Goal: Navigation & Orientation: Find specific page/section

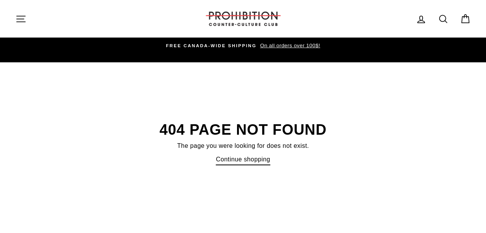
click at [238, 154] on link "Continue shopping" at bounding box center [243, 159] width 54 height 10
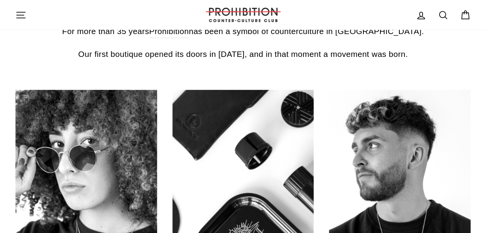
scroll to position [397, 0]
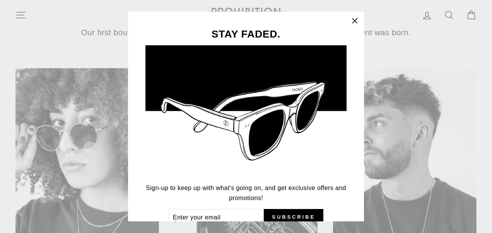
drag, startPoint x: 492, startPoint y: 18, endPoint x: 492, endPoint y: 77, distance: 59.2
click at [357, 19] on icon "button" at bounding box center [354, 20] width 11 height 11
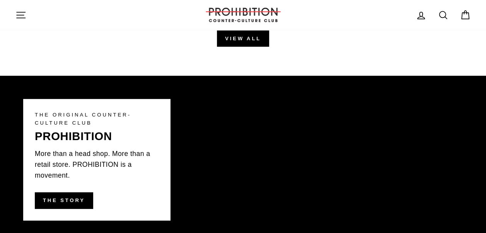
scroll to position [1041, 0]
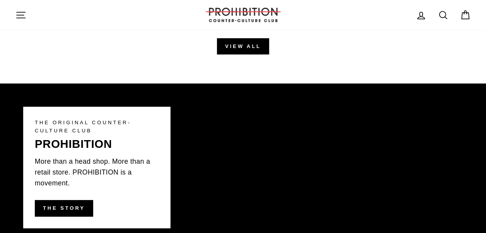
click at [16, 17] on icon "button" at bounding box center [20, 15] width 11 height 11
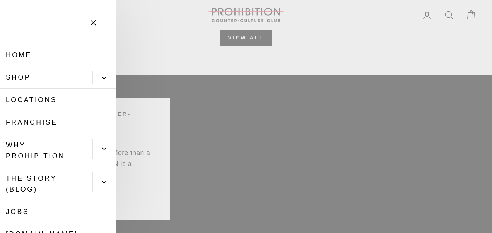
scroll to position [0, 0]
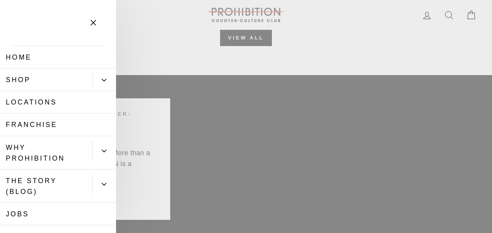
click at [29, 102] on link "Locations" at bounding box center [58, 102] width 116 height 22
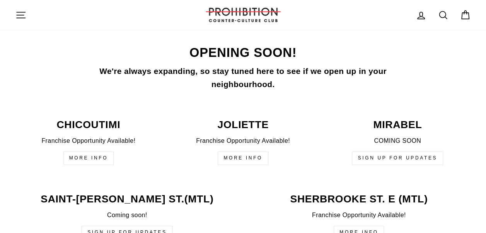
scroll to position [1862, 0]
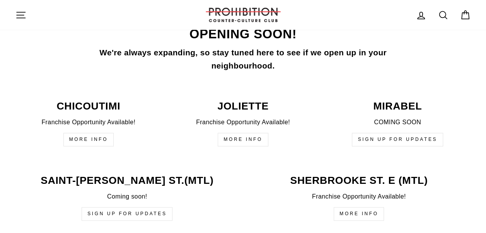
click at [365, 207] on link "More Info" at bounding box center [359, 214] width 50 height 14
